Goal: Transaction & Acquisition: Purchase product/service

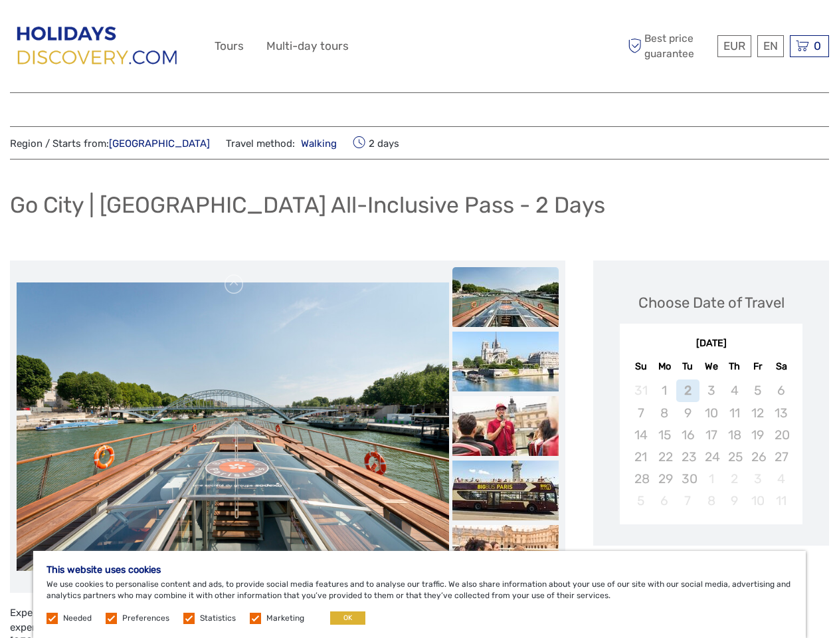
click at [419, 46] on div "EUR EUR $ £ EN English Español Deutsch Tours Multi-day tours More Best price gu…" at bounding box center [420, 46] width 410 height 72
click at [733, 46] on span "EUR" at bounding box center [734, 45] width 22 height 13
click at [770, 46] on div "EN English Español Deutsch" at bounding box center [770, 46] width 27 height 22
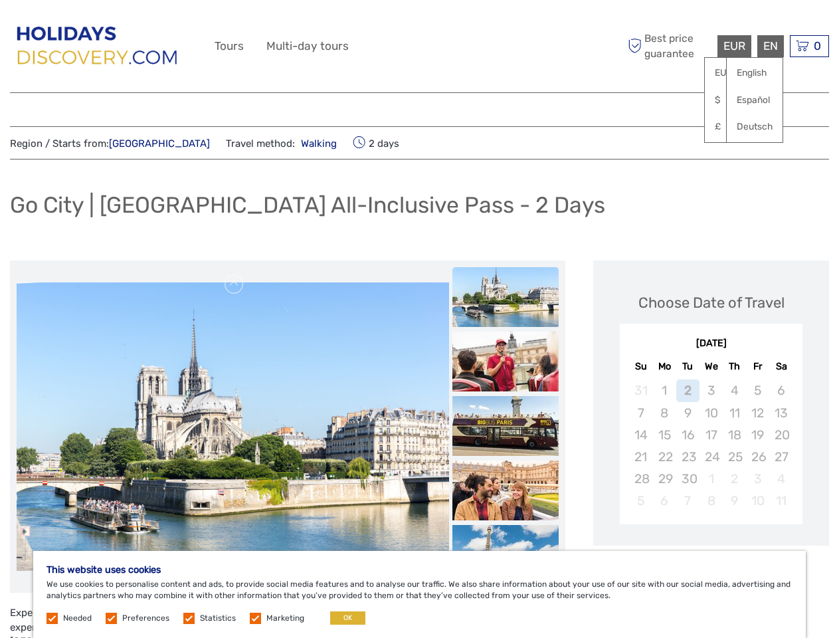
click at [809, 46] on div "0 Items Total €0,00 Checkout The shopping cart is empty." at bounding box center [809, 46] width 39 height 22
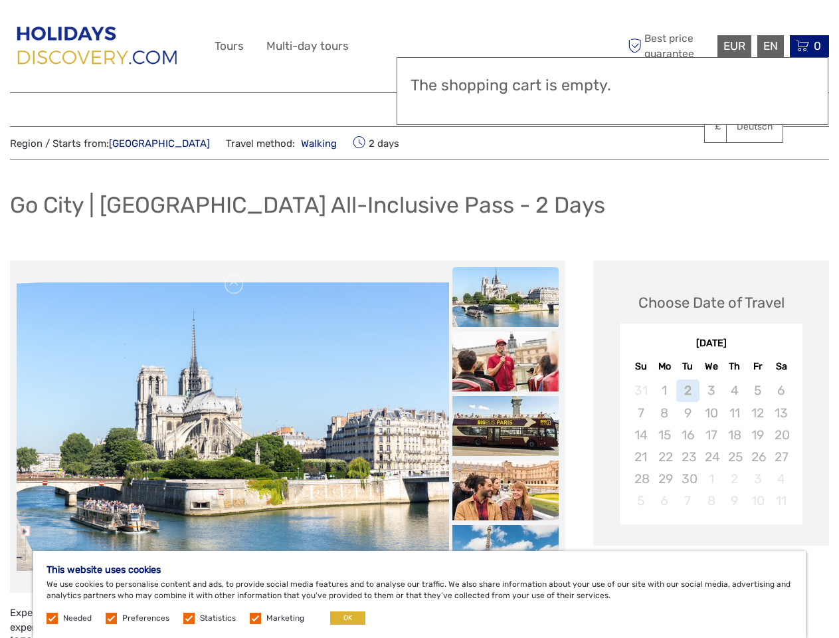
click at [232, 252] on img at bounding box center [233, 107] width 432 height 288
click at [234, 284] on link at bounding box center [234, 284] width 21 height 21
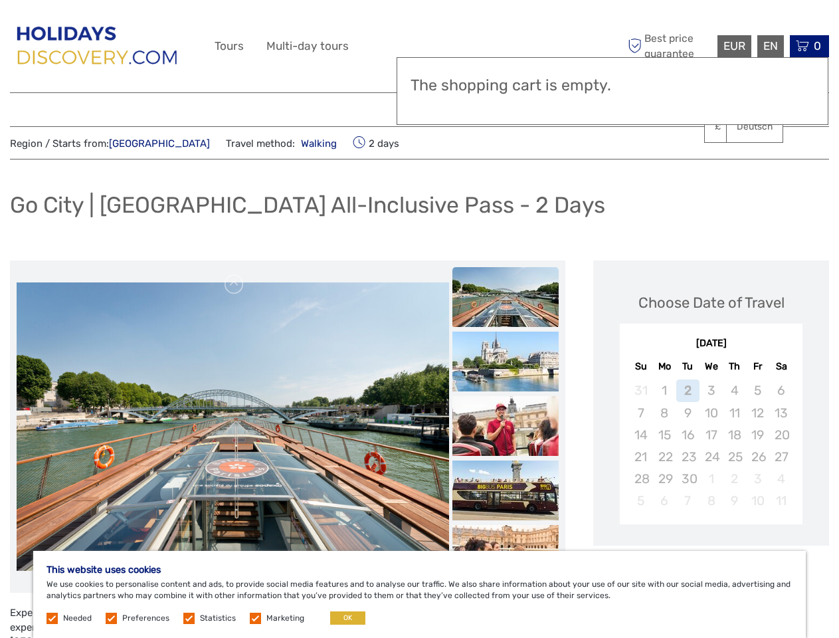
click at [505, 104] on div "Items Total €0,00 Checkout The shopping cart is empty." at bounding box center [613, 91] width 432 height 68
click at [505, 169] on div "Region / Starts from: [GEOGRAPHIC_DATA] Travel method: Walking 2 days Go City |…" at bounding box center [419, 618] width 819 height 985
click at [505, 168] on div "Region / Starts from: [GEOGRAPHIC_DATA] Travel method: Walking 2 days Go City |…" at bounding box center [419, 618] width 819 height 985
